Goal: Task Accomplishment & Management: Complete application form

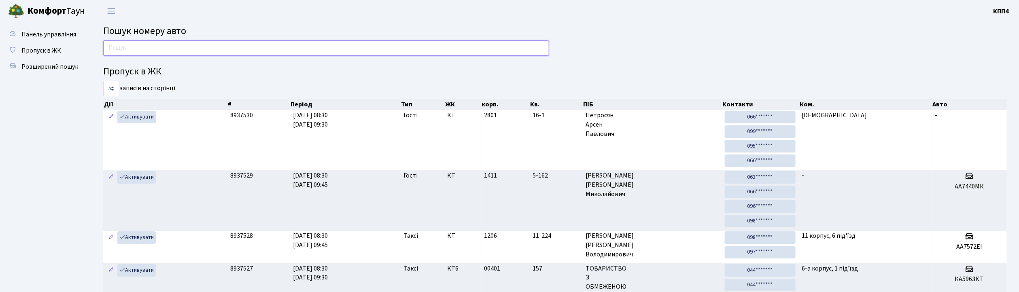
type input "8"
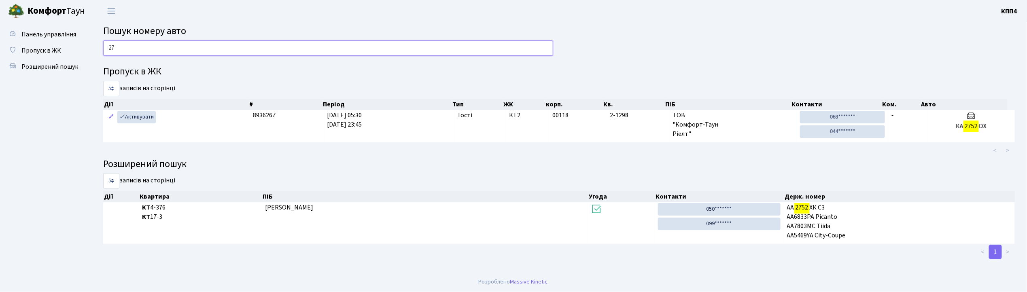
type input "2"
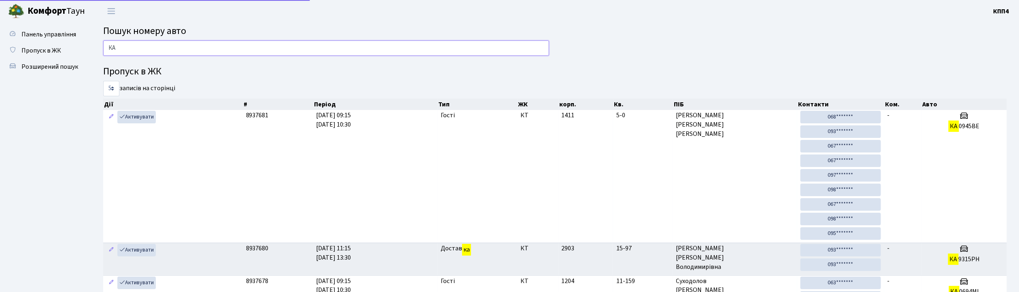
type input "К"
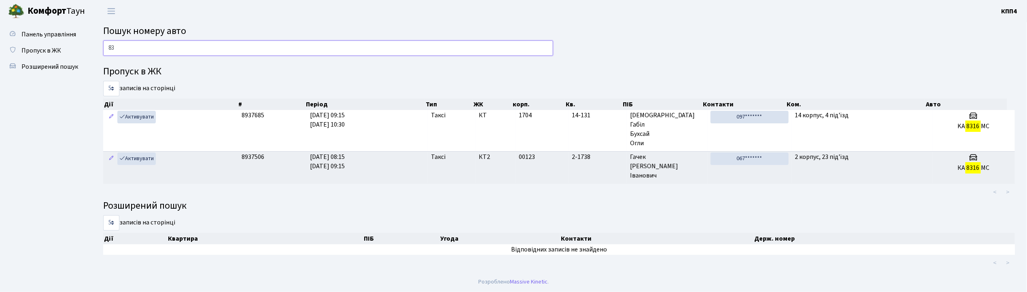
type input "8"
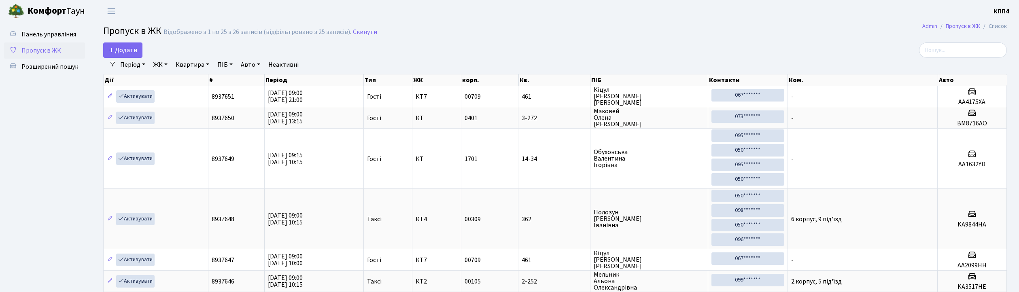
select select "25"
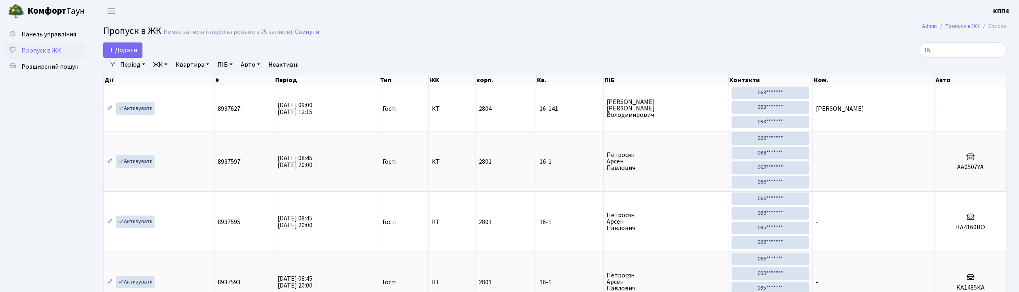
type input "1"
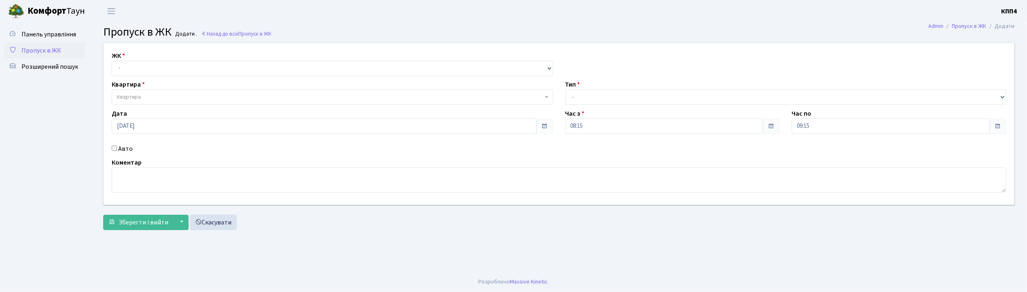
click at [114, 150] on input "Авто" at bounding box center [114, 148] width 5 height 5
checkbox input "true"
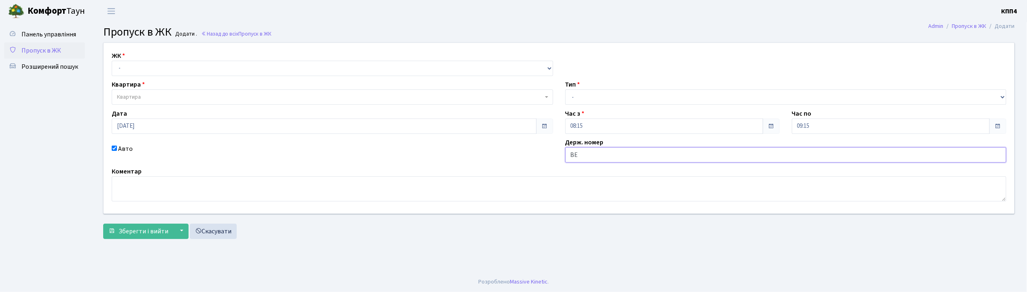
type input "ВЕ3290АО"
click at [152, 67] on select "- КТ, вул. Регенераторна, 4 КТ2, просп. Соборності, 17 КТ3, вул. Березнева, 16 …" at bounding box center [332, 68] width 441 height 15
select select "271"
click at [112, 61] on select "- КТ, вул. Регенераторна, 4 КТ2, просп. Соборності, 17 КТ3, вул. Березнева, 16 …" at bounding box center [332, 68] width 441 height 15
select select
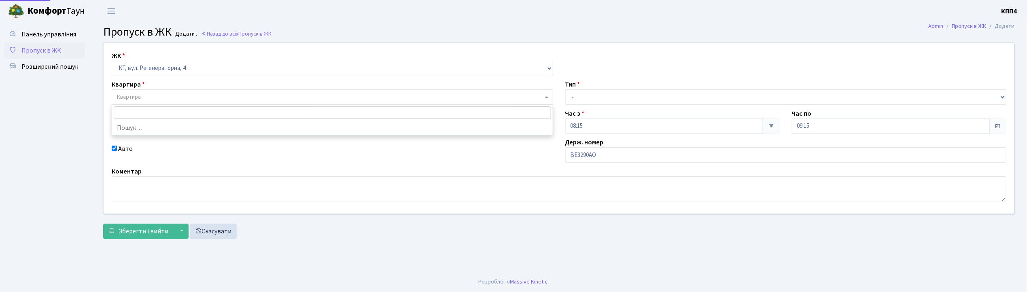
click at [152, 94] on span "Квартира" at bounding box center [330, 97] width 426 height 8
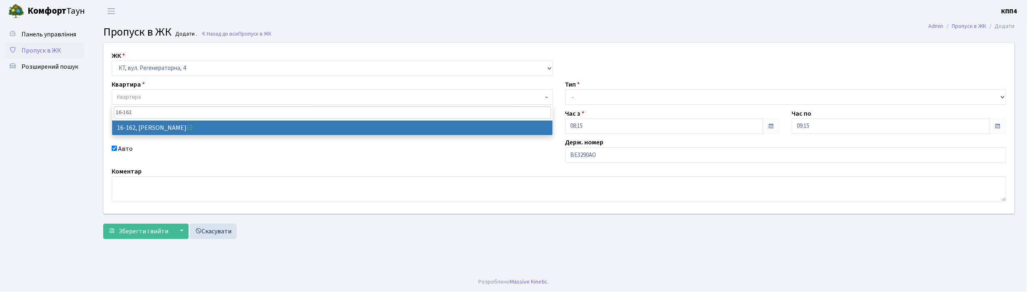
type input "16-162"
select select "8723"
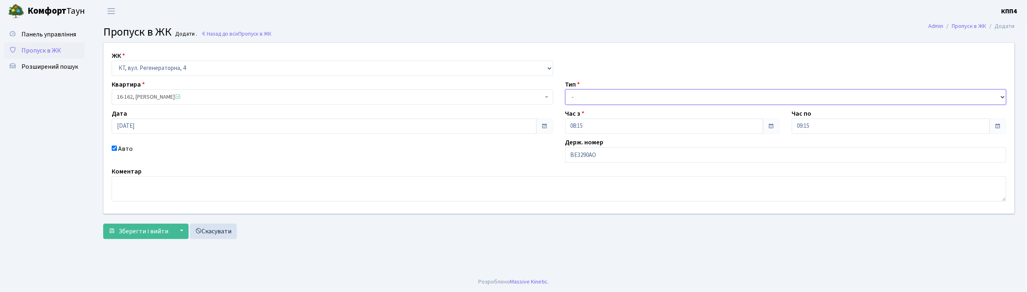
click at [584, 102] on select "- Доставка Таксі Гості Сервіс" at bounding box center [785, 96] width 441 height 15
select select "3"
click at [565, 89] on select "- Доставка Таксі Гості Сервіс" at bounding box center [785, 96] width 441 height 15
click at [128, 191] on textarea at bounding box center [559, 188] width 894 height 25
type textarea "НА ЦІЛТЙ ДЕНЬ"
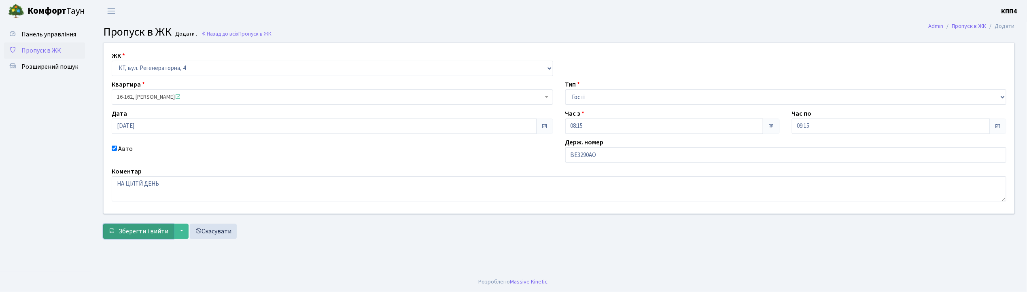
click at [151, 227] on span "Зберегти і вийти" at bounding box center [144, 231] width 50 height 9
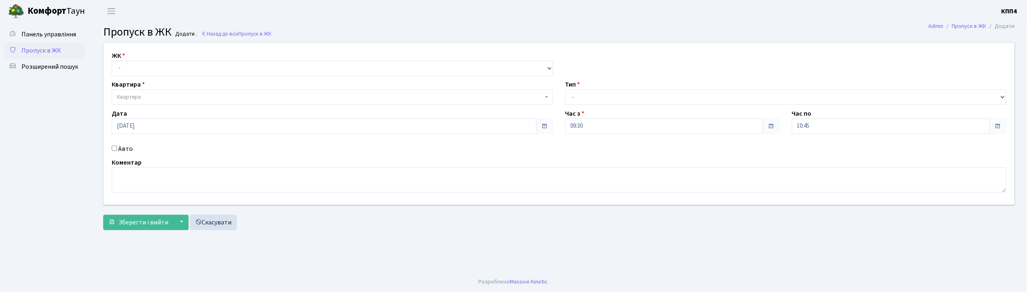
click at [114, 149] on input "Авто" at bounding box center [114, 148] width 5 height 5
checkbox input "true"
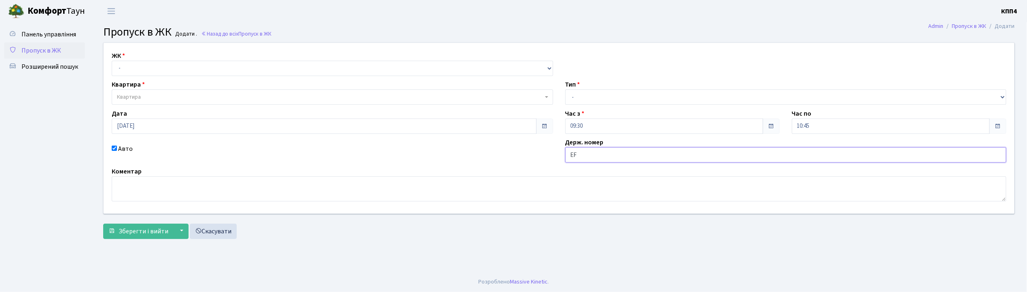
type input "E"
type input "КА2839ІІ"
click at [135, 70] on select "- КТ, вул. Регенераторна, 4 КТ2, просп. Соборності, 17 КТ3, вул. Березнева, 16 …" at bounding box center [332, 68] width 441 height 15
select select "271"
click at [112, 61] on select "- КТ, вул. Регенераторна, 4 КТ2, просп. Соборності, 17 КТ3, вул. Березнева, 16 …" at bounding box center [332, 68] width 441 height 15
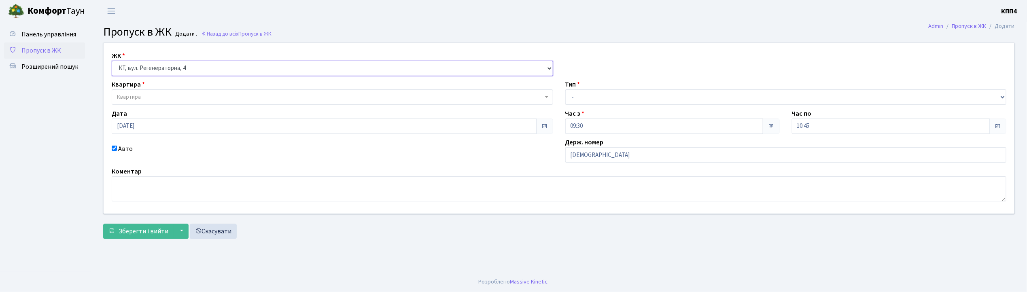
select select
click at [135, 95] on span "Квартира" at bounding box center [129, 97] width 24 height 8
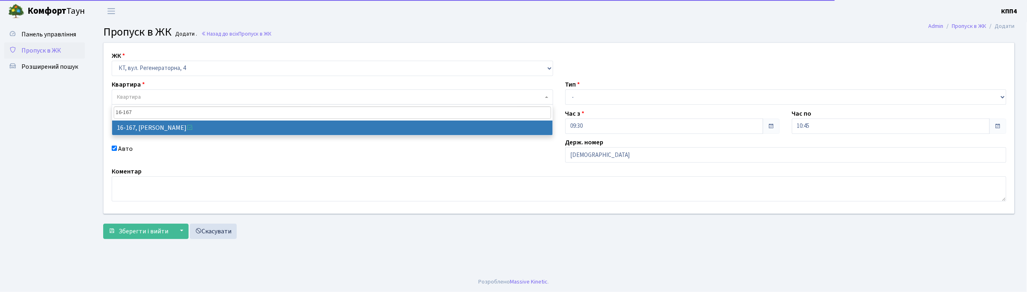
type input "16-167"
select select "8728"
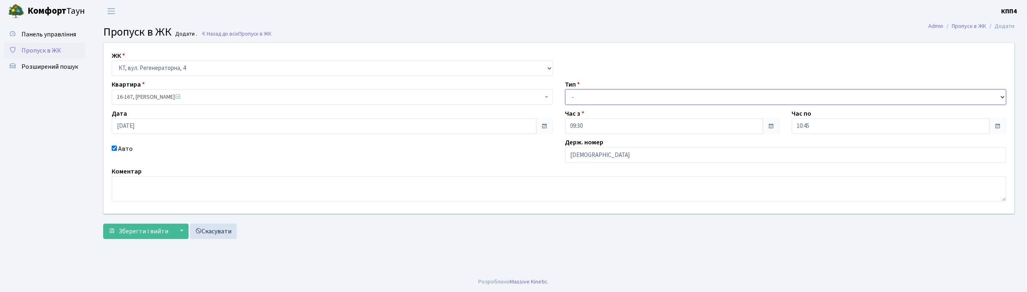
click at [577, 98] on select "- Доставка Таксі Гості Сервіс" at bounding box center [785, 96] width 441 height 15
select select "3"
click at [565, 89] on select "- Доставка Таксі Гості Сервіс" at bounding box center [785, 96] width 441 height 15
click at [142, 229] on span "Зберегти і вийти" at bounding box center [144, 231] width 50 height 9
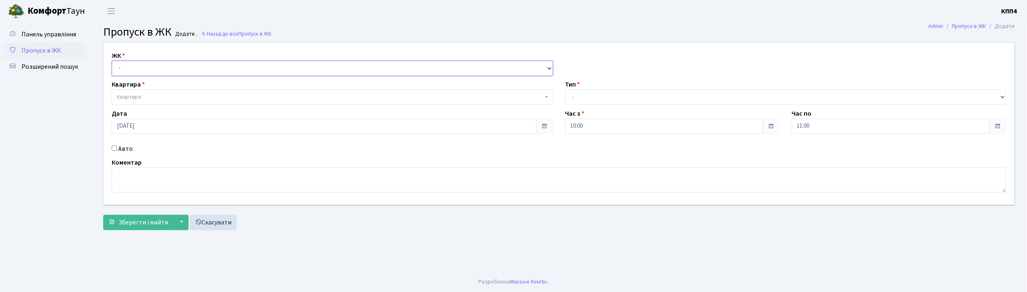
click at [130, 67] on select "- КТ, вул. Регенераторна, 4 КТ2, просп. Соборності, 17 КТ3, вул. Березнева, 16 …" at bounding box center [332, 68] width 441 height 15
select select "271"
click at [112, 61] on select "- КТ, вул. Регенераторна, 4 КТ2, просп. [STREET_ADDRESS] [STREET_ADDRESS] [PERS…" at bounding box center [332, 68] width 441 height 15
select select
click at [131, 91] on span "Квартира" at bounding box center [332, 96] width 441 height 15
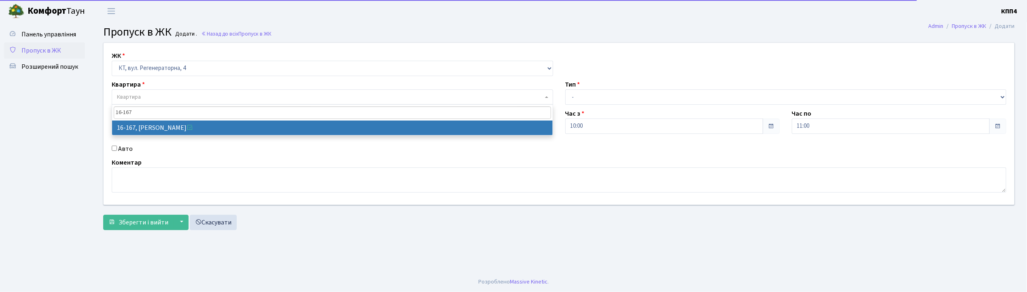
type input "16-167"
select select "8728"
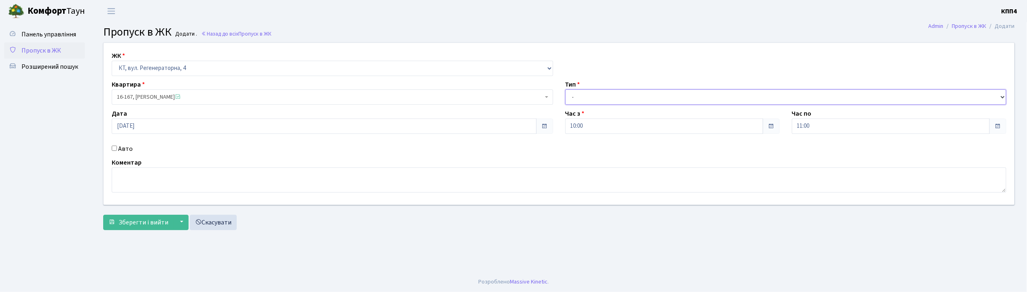
click at [578, 95] on select "- Доставка Таксі Гості Сервіс" at bounding box center [785, 96] width 441 height 15
select select "3"
click at [565, 89] on select "- Доставка Таксі Гості Сервіс" at bounding box center [785, 96] width 441 height 15
click at [112, 151] on div "Авто" at bounding box center [332, 149] width 453 height 10
click at [112, 147] on input "Авто" at bounding box center [114, 148] width 5 height 5
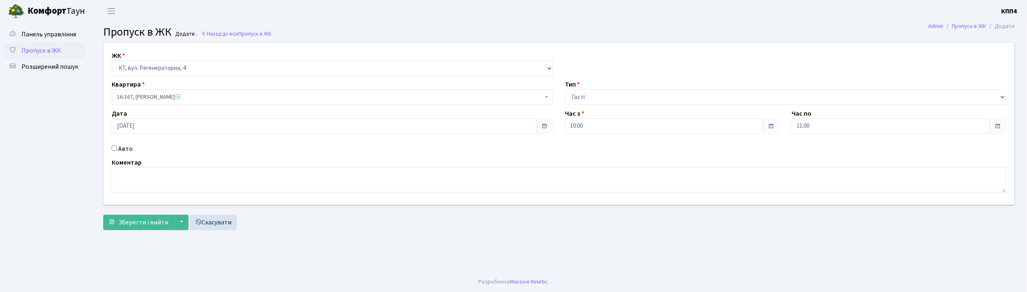
checkbox input "true"
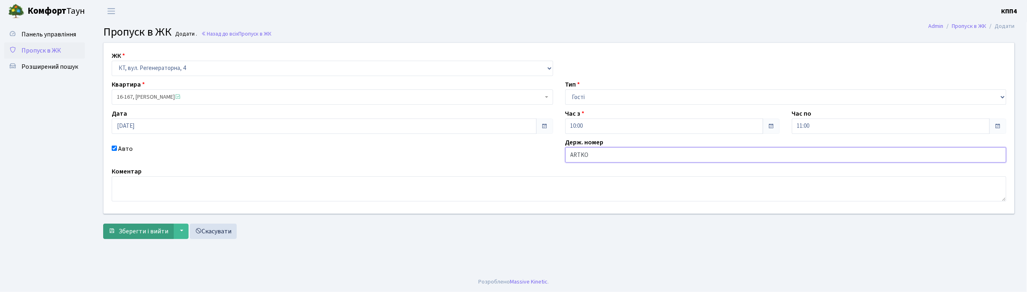
type input "ARTKO"
click at [159, 233] on span "Зберегти і вийти" at bounding box center [144, 231] width 50 height 9
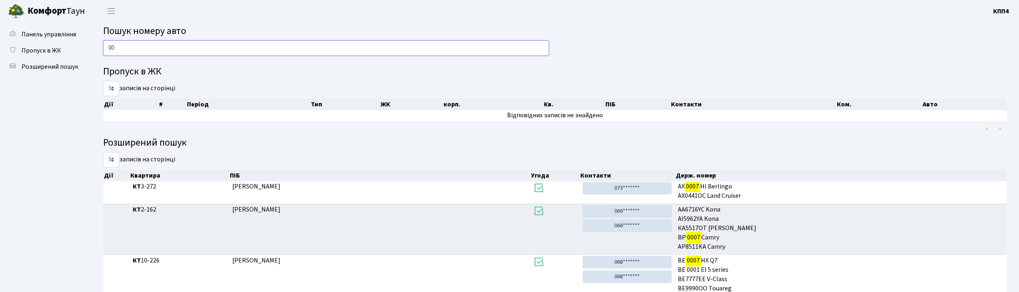
type input "0"
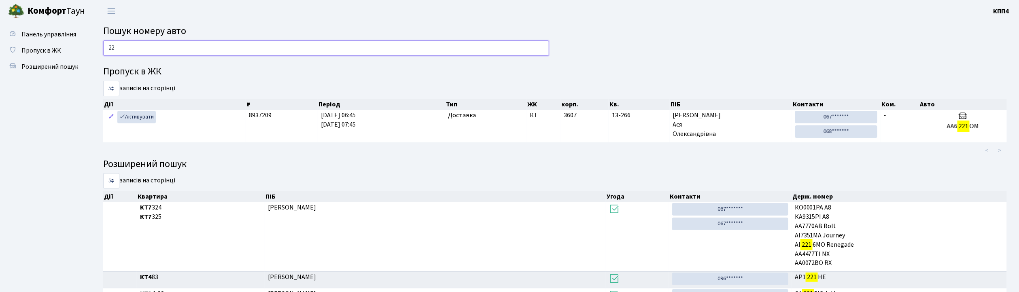
type input "2"
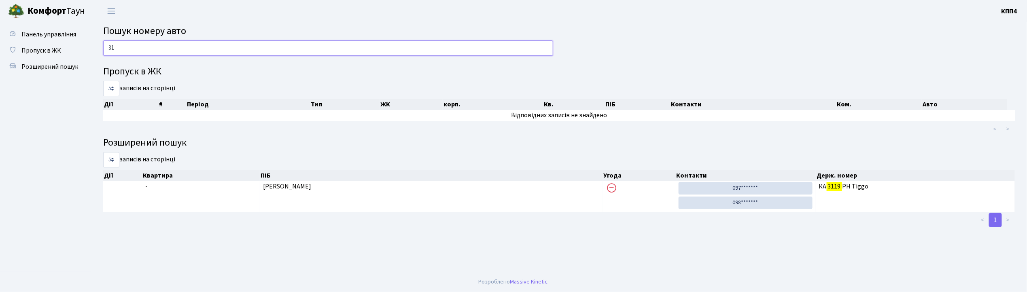
type input "3"
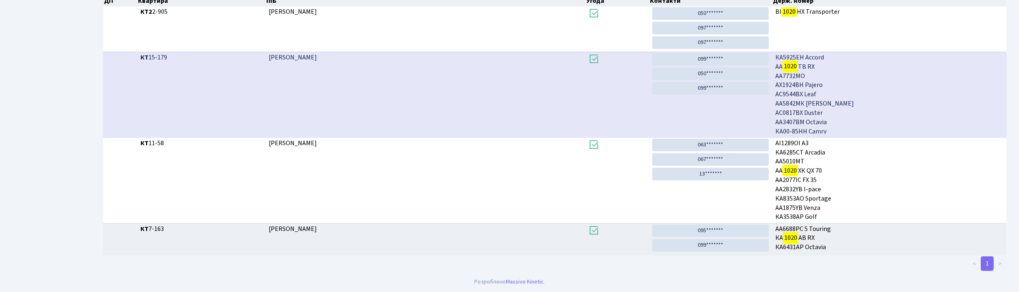
scroll to position [44, 0]
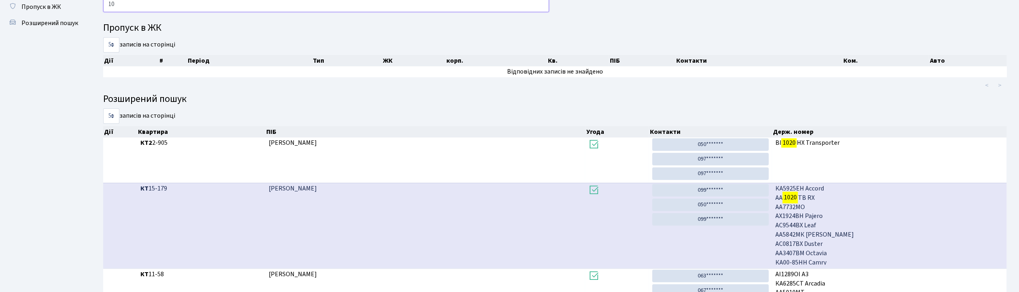
type input "1"
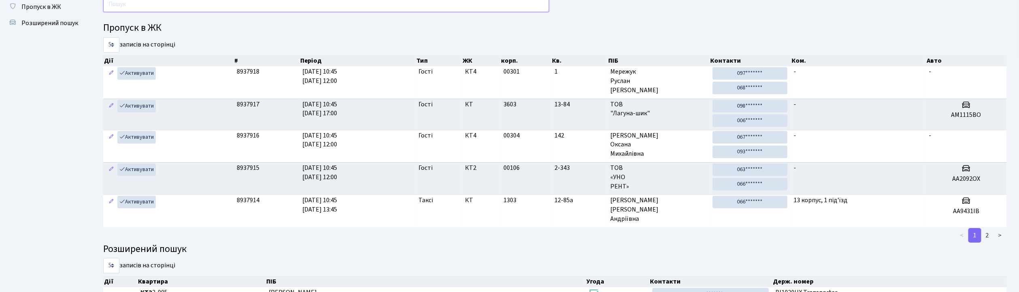
scroll to position [0, 0]
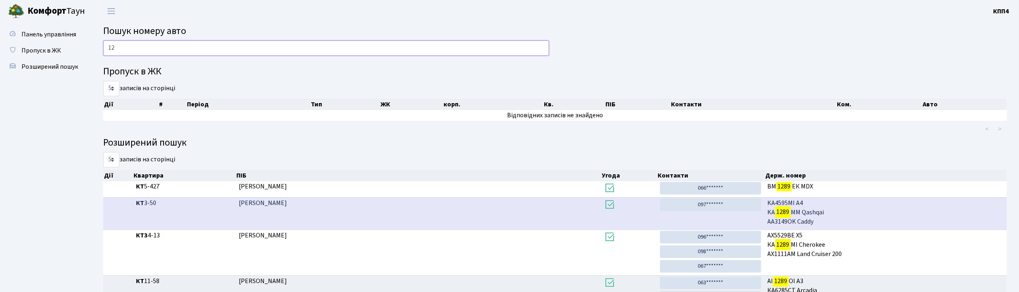
type input "1"
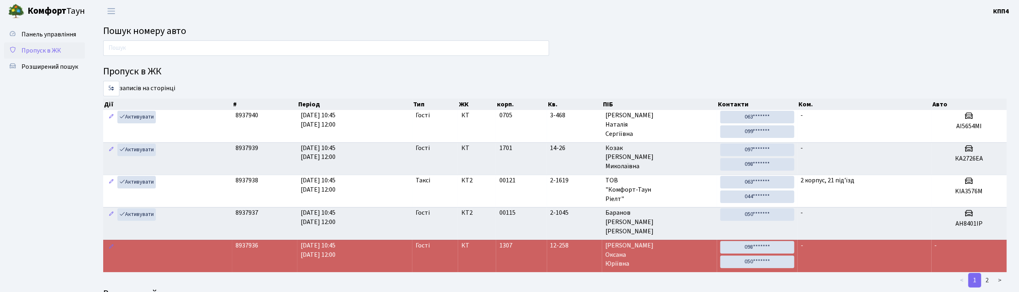
click at [39, 48] on span "Пропуск в ЖК" at bounding box center [41, 50] width 40 height 9
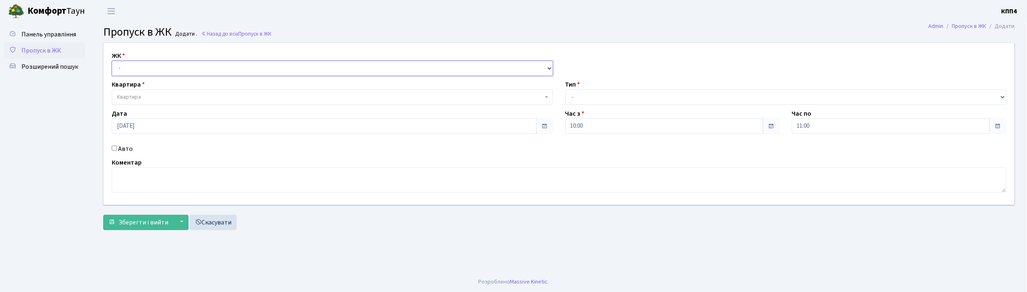
click at [176, 65] on select "- КТ, вул. Регенераторна, 4 КТ2, просп. [STREET_ADDRESS] [STREET_ADDRESS] [PERS…" at bounding box center [332, 68] width 441 height 15
select select "271"
click at [112, 61] on select "- КТ, вул. Регенераторна, 4 КТ2, просп. Соборності, 17 КТ3, вул. Березнева, 16 …" at bounding box center [332, 68] width 441 height 15
select select
click at [178, 99] on span "Квартира" at bounding box center [330, 97] width 426 height 8
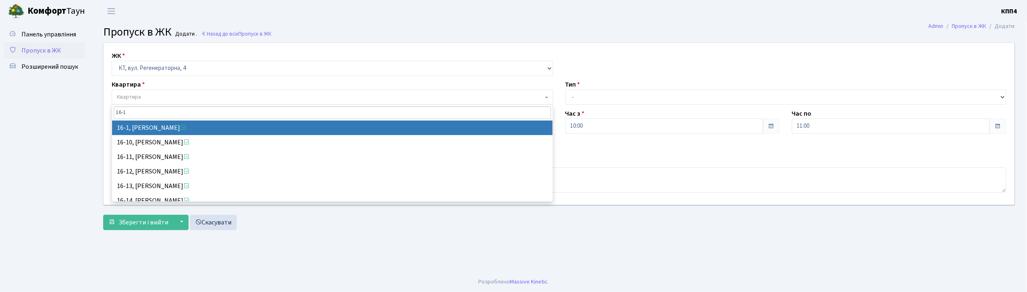
type input "16-1"
select select "8562"
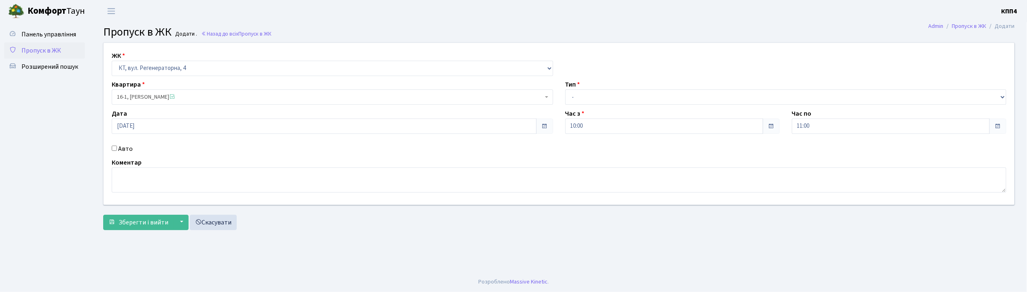
click at [114, 148] on input "Авто" at bounding box center [114, 148] width 5 height 5
checkbox input "true"
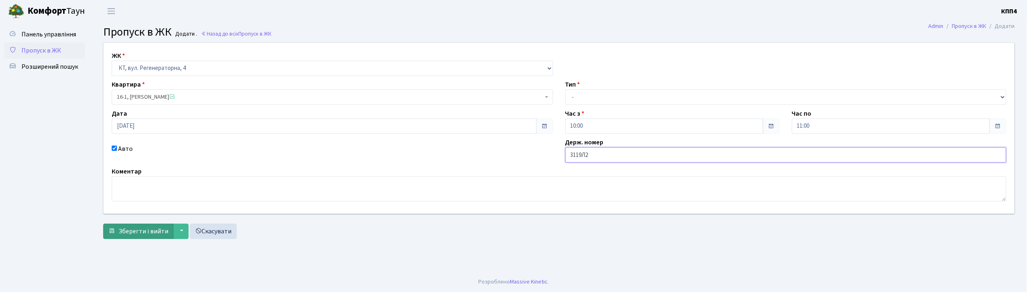
type input "3119Л2"
click at [138, 236] on button "Зберегти і вийти" at bounding box center [138, 231] width 70 height 15
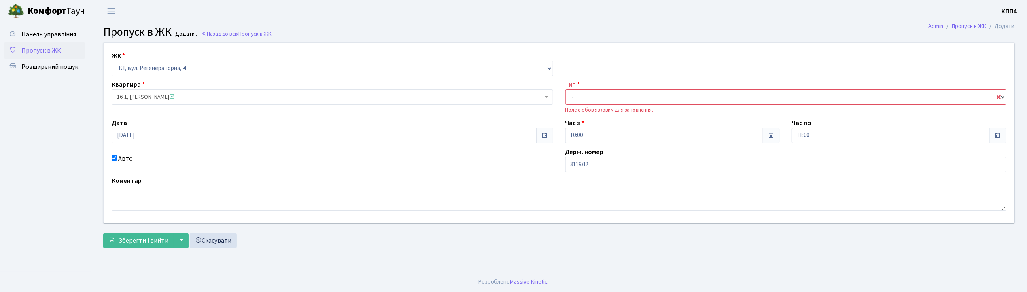
click at [583, 98] on select "- Доставка Таксі Гості Сервіс" at bounding box center [785, 96] width 441 height 15
select select "3"
click at [565, 89] on select "- Доставка Таксі Гості Сервіс" at bounding box center [785, 96] width 441 height 15
click at [142, 240] on span "Зберегти і вийти" at bounding box center [144, 240] width 50 height 9
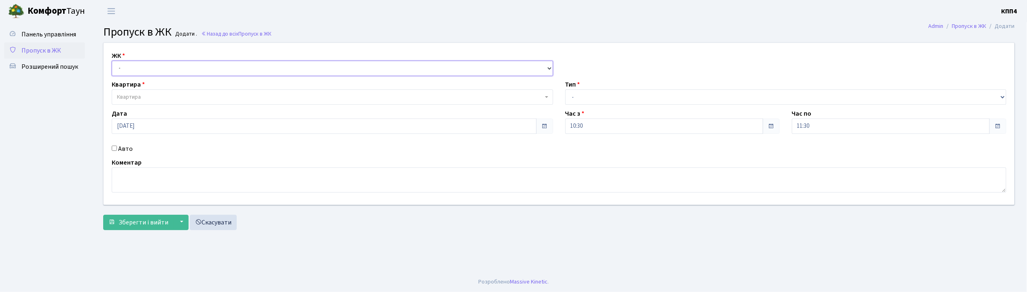
click at [133, 65] on select "- КТ, вул. Регенераторна, 4 КТ2, просп. [STREET_ADDRESS] [STREET_ADDRESS] [PERS…" at bounding box center [332, 68] width 441 height 15
select select "271"
click at [112, 61] on select "- КТ, вул. Регенераторна, 4 КТ2, просп. [STREET_ADDRESS] [STREET_ADDRESS] [PERS…" at bounding box center [332, 68] width 441 height 15
select select
click at [141, 98] on span "Квартира" at bounding box center [330, 97] width 426 height 8
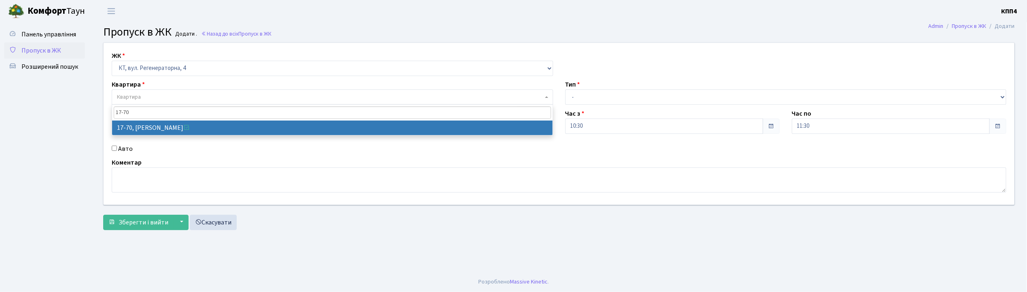
type input "17-70"
select select "9024"
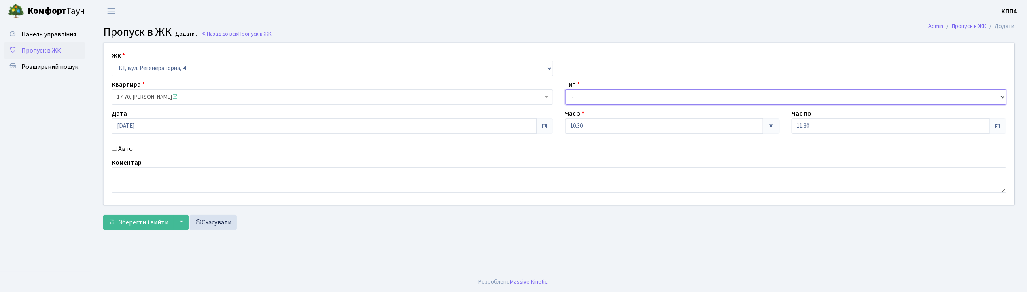
click at [591, 96] on select "- Доставка Таксі Гості Сервіс" at bounding box center [785, 96] width 441 height 15
select select "1"
click at [565, 89] on select "- Доставка Таксі Гості Сервіс" at bounding box center [785, 96] width 441 height 15
click at [135, 225] on span "Зберегти і вийти" at bounding box center [144, 222] width 50 height 9
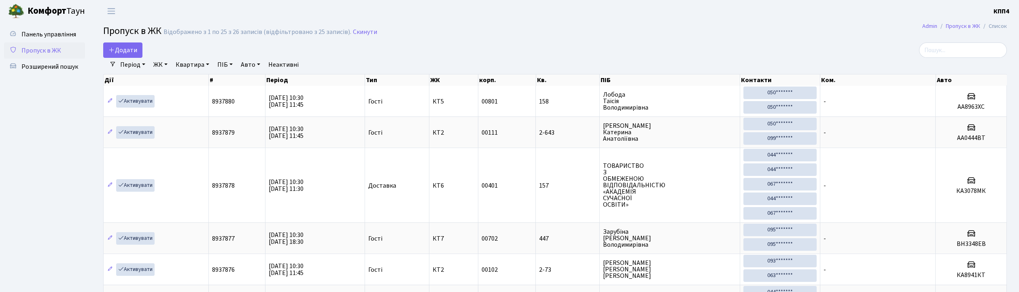
select select "25"
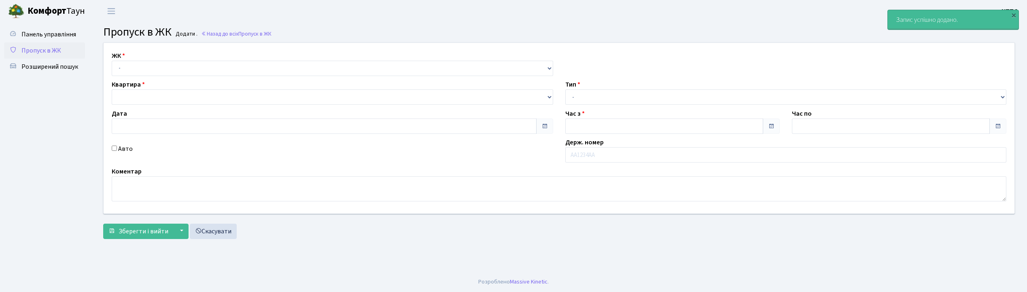
type input "[DATE]"
type input "10:30"
type input "11:45"
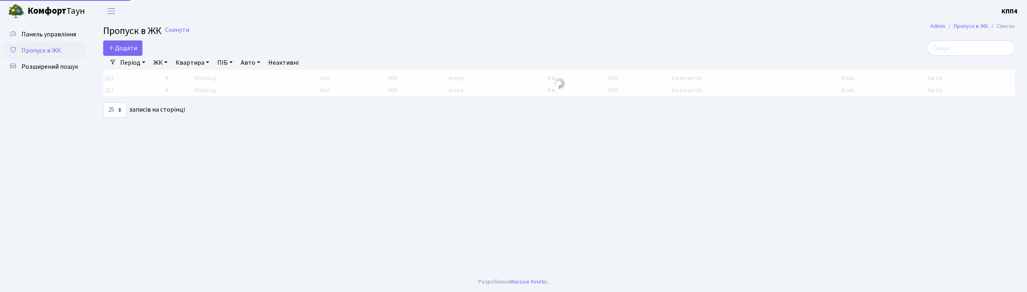
select select "25"
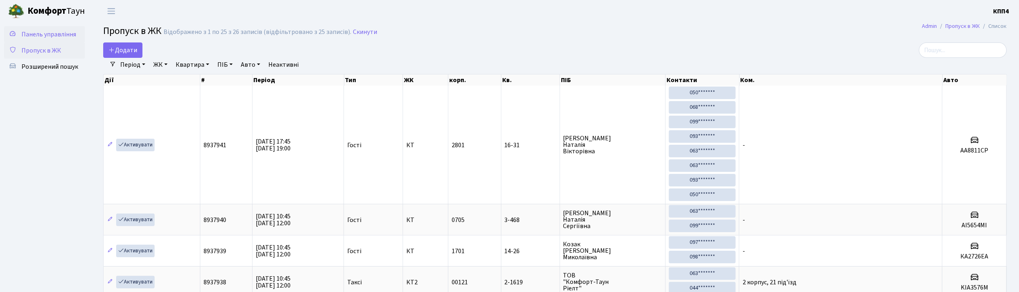
click at [41, 31] on span "Панель управління" at bounding box center [48, 34] width 55 height 9
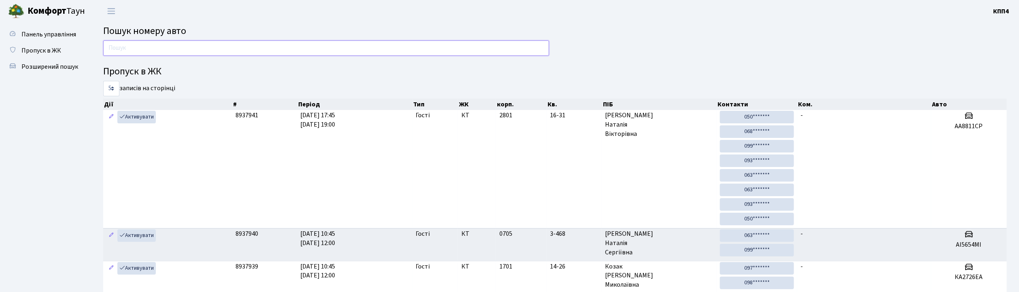
click at [172, 47] on input "text" at bounding box center [326, 47] width 446 height 15
click at [56, 48] on span "Пропуск в ЖК" at bounding box center [41, 50] width 40 height 9
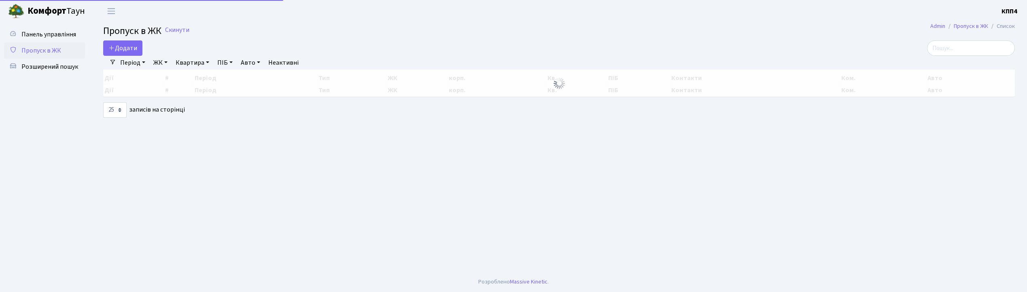
select select "25"
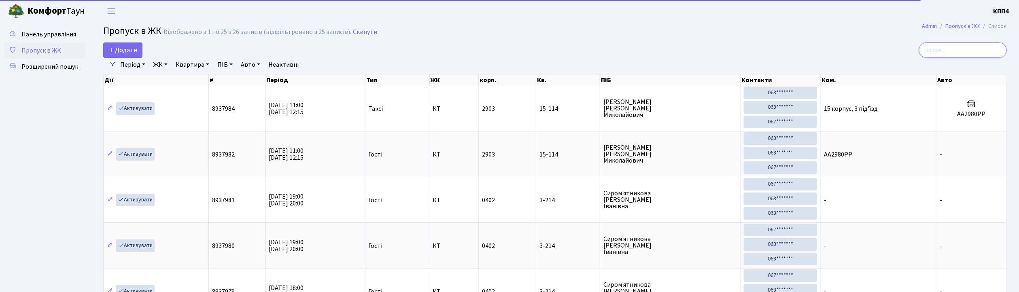
click at [968, 55] on input "search" at bounding box center [963, 49] width 88 height 15
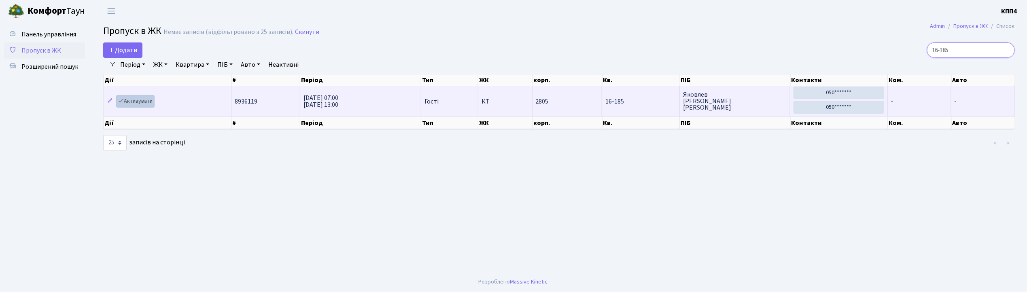
type input "16-185"
click at [138, 103] on link "Активувати" at bounding box center [135, 101] width 38 height 13
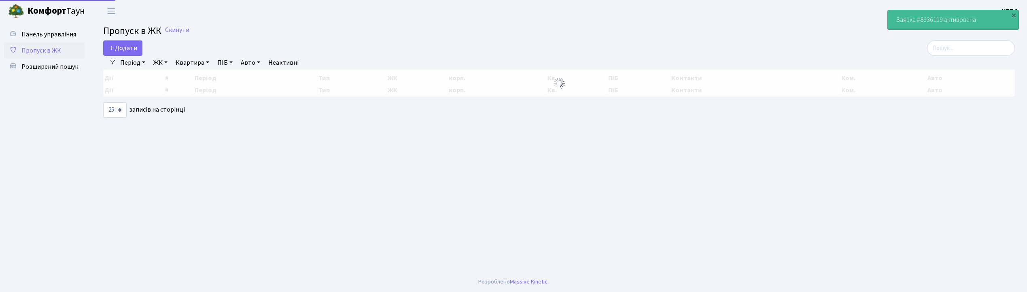
select select "25"
click at [49, 32] on span "Панель управління" at bounding box center [48, 34] width 55 height 9
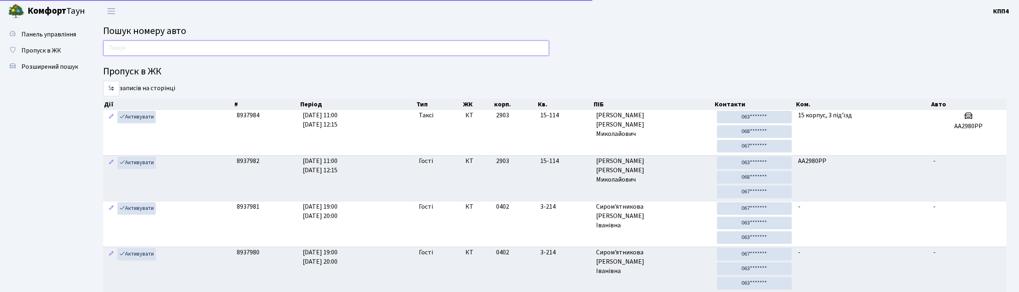
click at [146, 52] on input "text" at bounding box center [326, 47] width 446 height 15
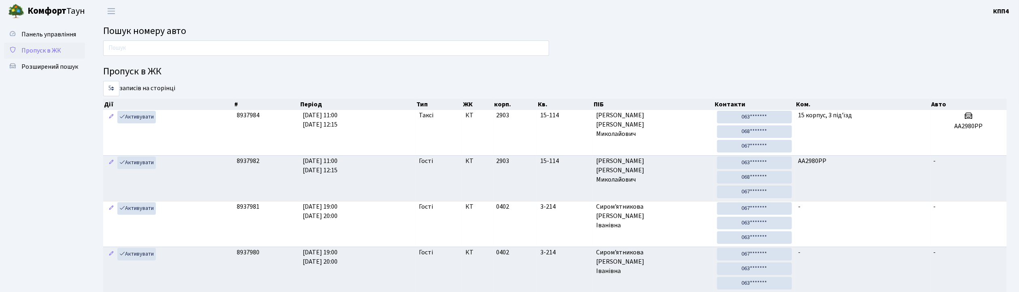
click at [39, 54] on span "Пропуск в ЖК" at bounding box center [41, 50] width 40 height 9
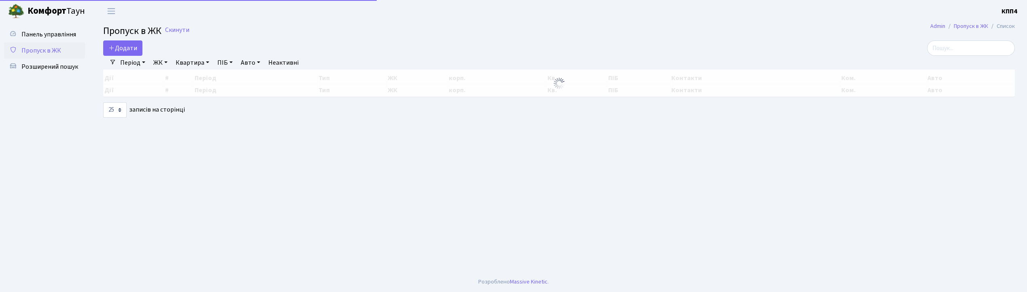
select select "25"
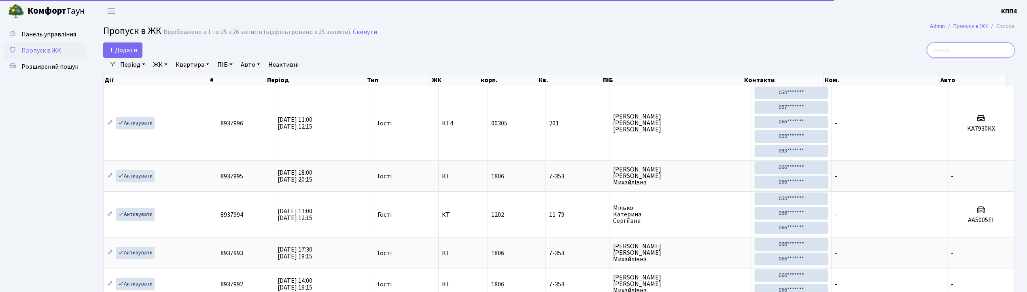
click at [968, 49] on input "search" at bounding box center [971, 49] width 88 height 15
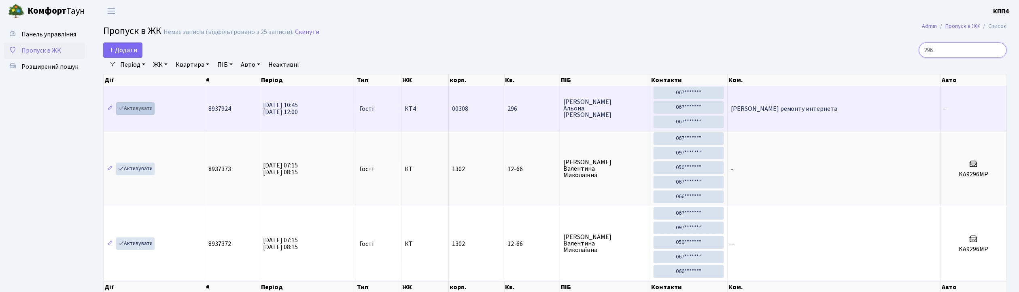
type input "296"
click at [138, 107] on link "Активувати" at bounding box center [135, 108] width 38 height 13
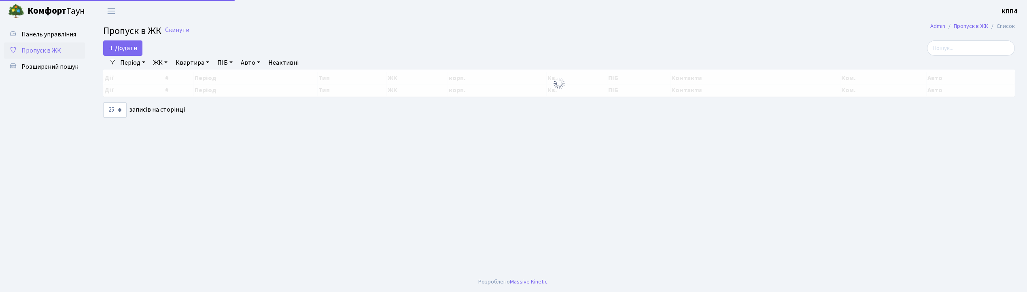
select select "25"
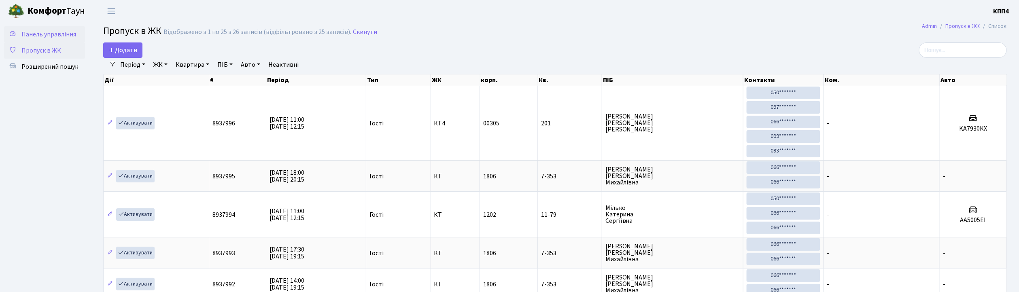
click at [62, 37] on span "Панель управління" at bounding box center [48, 34] width 55 height 9
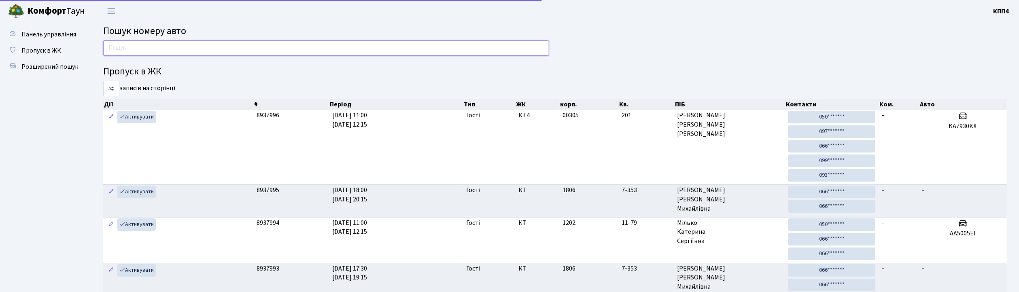
click at [137, 44] on input "text" at bounding box center [326, 47] width 446 height 15
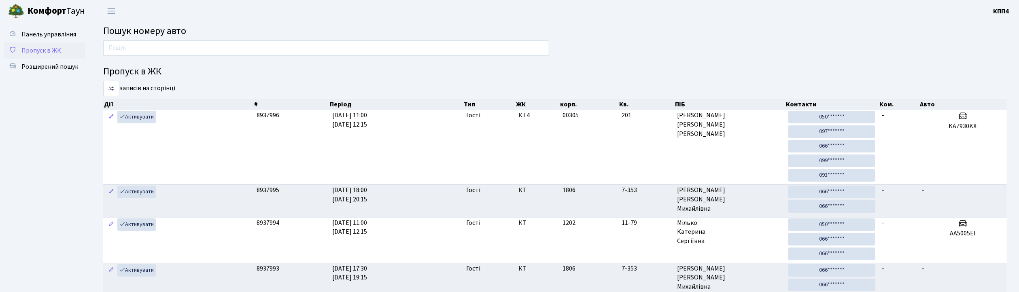
click at [46, 48] on span "Пропуск в ЖК" at bounding box center [41, 50] width 40 height 9
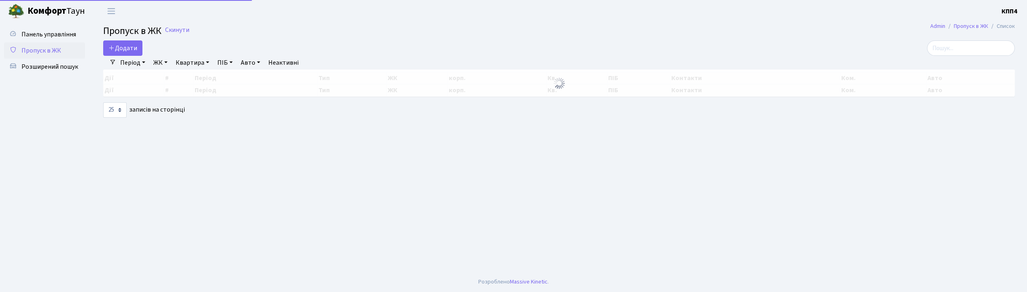
select select "25"
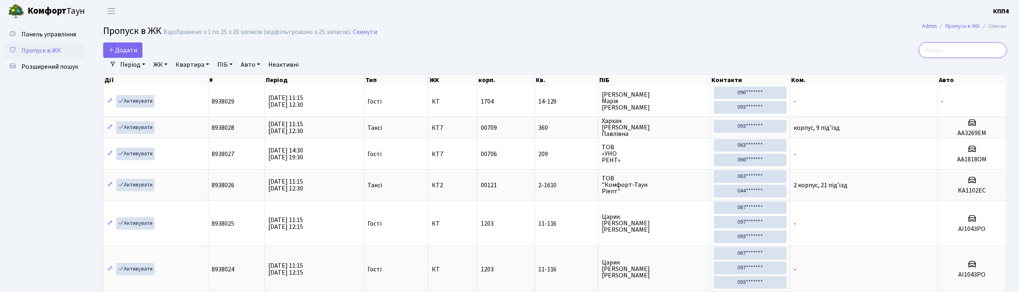
click at [980, 46] on input "search" at bounding box center [963, 49] width 88 height 15
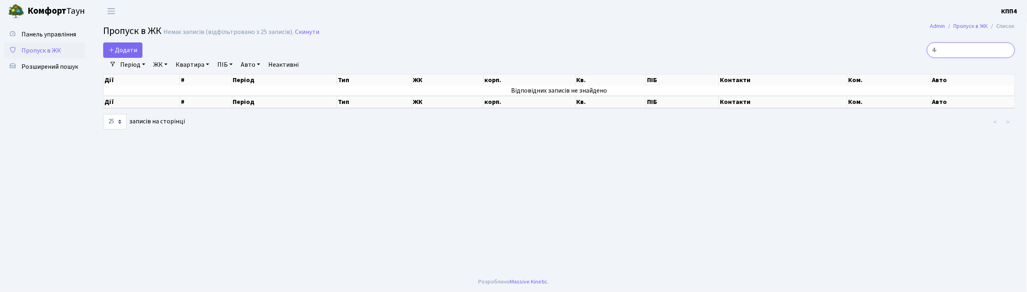
type input "4"
